Goal: Find specific page/section: Find specific page/section

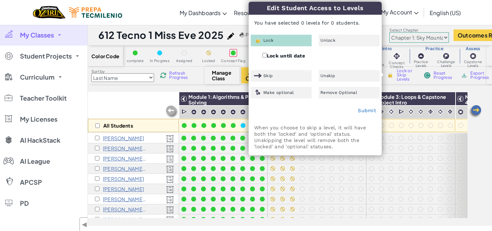
click at [478, 139] on div "All Students Module 1: Algorithms & Problem Solving Module 2: Debugging & Troub…" at bounding box center [290, 159] width 404 height 134
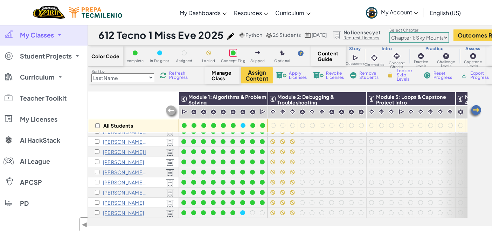
click at [62, 39] on link "My Classes" at bounding box center [44, 35] width 88 height 21
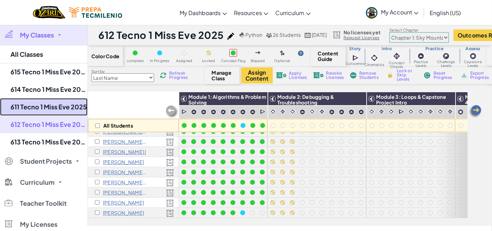
click at [46, 109] on link "611 Tecno 1 Miss Eve 2025" at bounding box center [44, 107] width 88 height 18
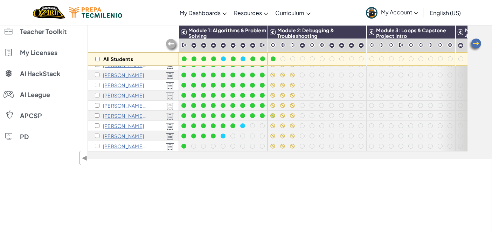
scroll to position [67, 0]
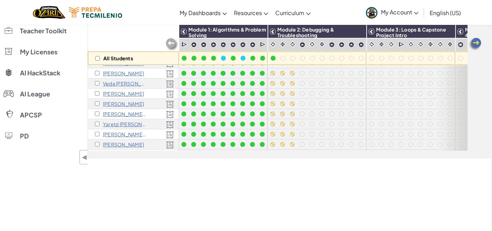
scroll to position [98, 0]
